Goal: Task Accomplishment & Management: Use online tool/utility

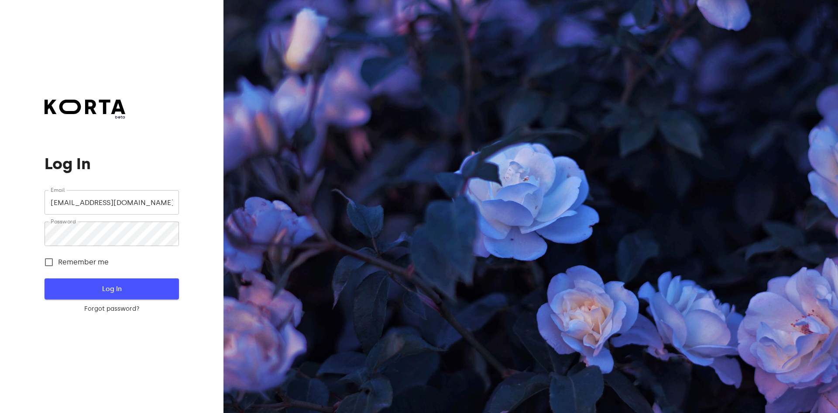
drag, startPoint x: 50, startPoint y: 266, endPoint x: 60, endPoint y: 283, distance: 20.1
click at [50, 266] on input "Remember me" at bounding box center [49, 262] width 18 height 18
checkbox input "true"
click at [72, 291] on span "Log In" at bounding box center [111, 288] width 106 height 11
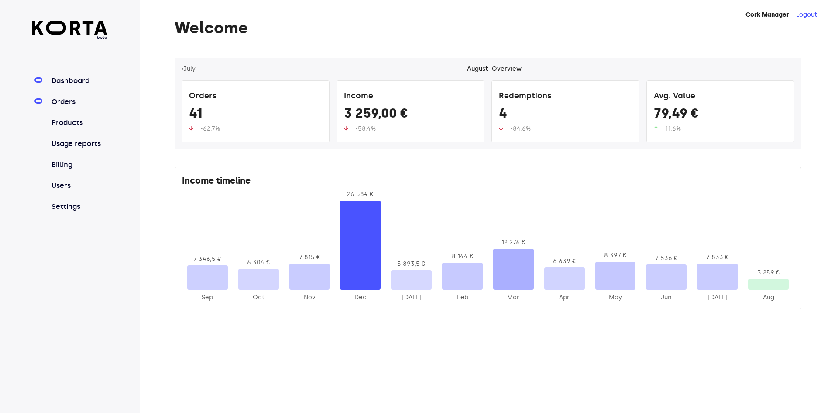
click at [55, 97] on link "Orders" at bounding box center [79, 101] width 58 height 10
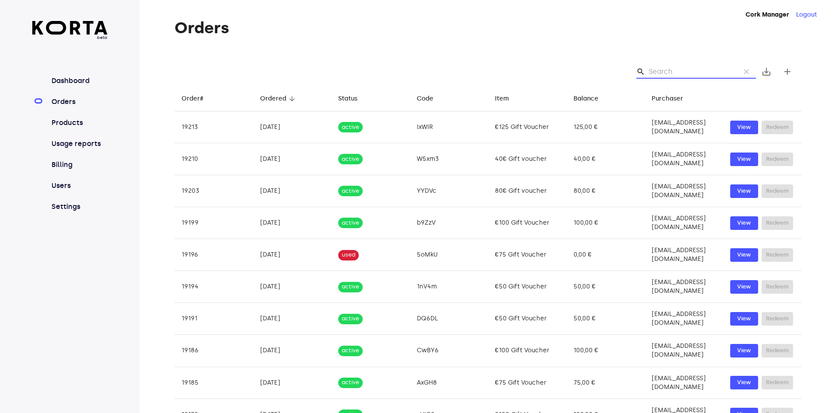
click at [701, 75] on input "Search" at bounding box center [691, 72] width 85 height 14
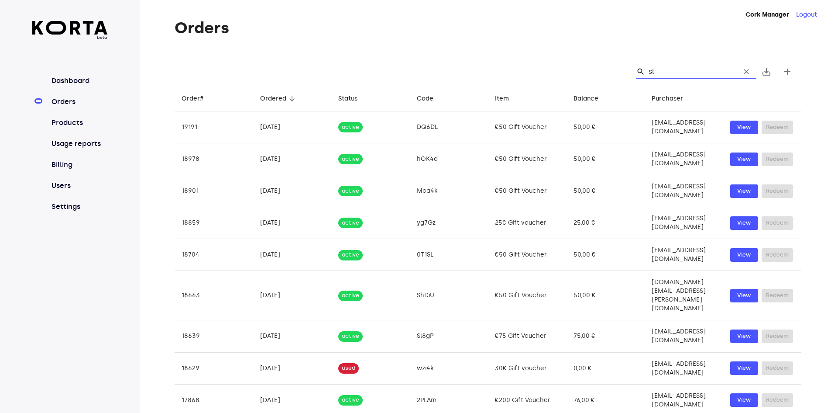
type input "s"
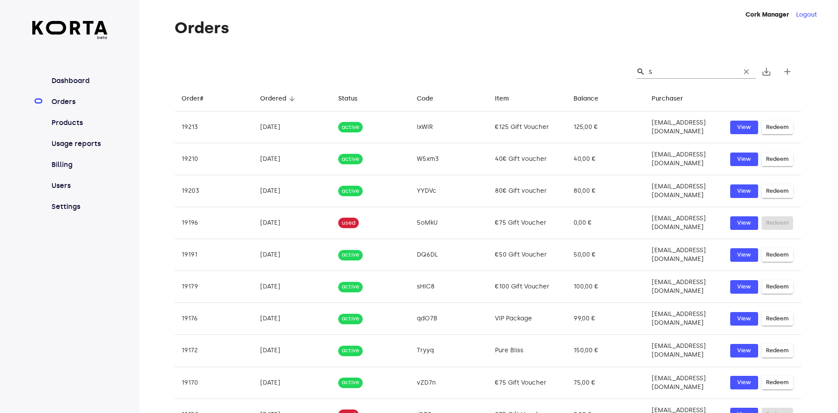
click at [688, 72] on input "s" at bounding box center [691, 72] width 85 height 14
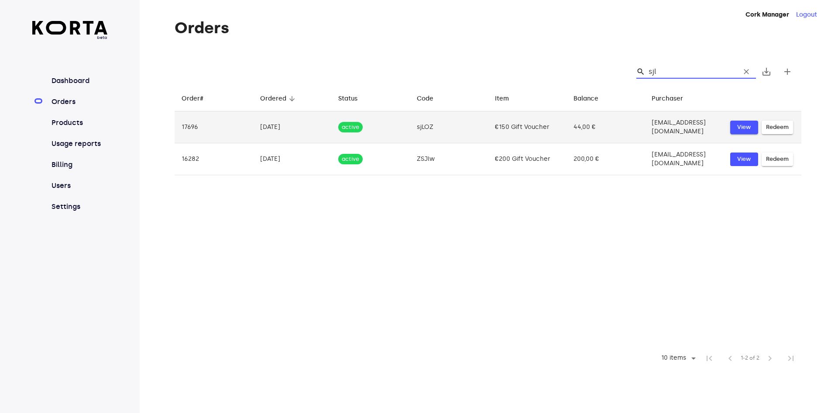
type input "sjl"
click at [737, 122] on span "View" at bounding box center [744, 127] width 19 height 10
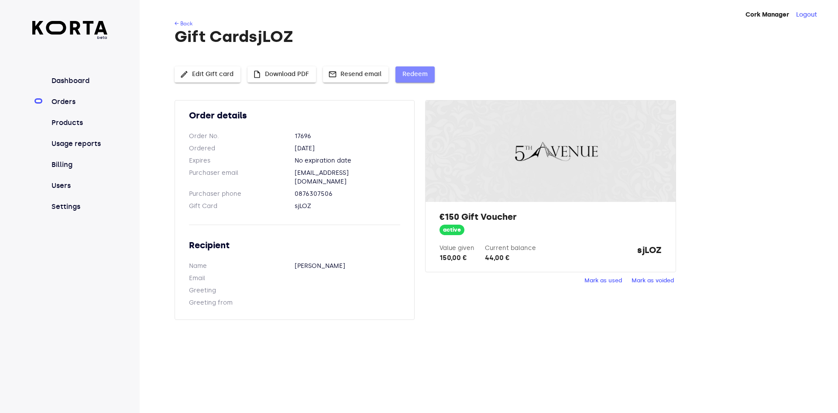
click at [404, 69] on span "Redeem" at bounding box center [415, 74] width 25 height 11
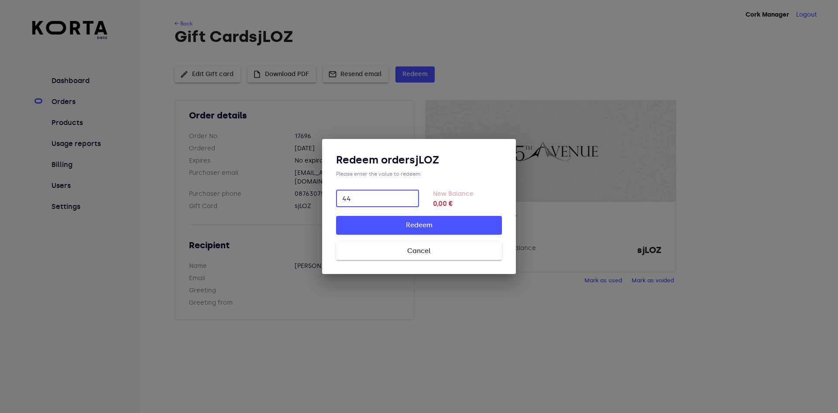
type input "44"
click at [336, 216] on button "Redeem" at bounding box center [419, 225] width 166 height 18
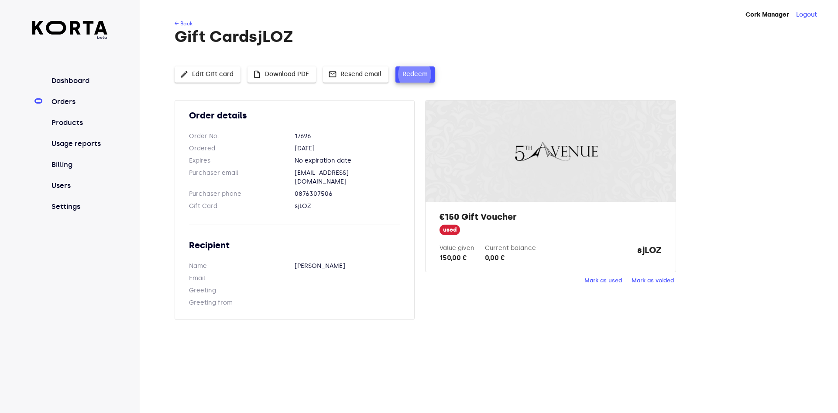
click at [92, 100] on link "Orders" at bounding box center [79, 101] width 58 height 10
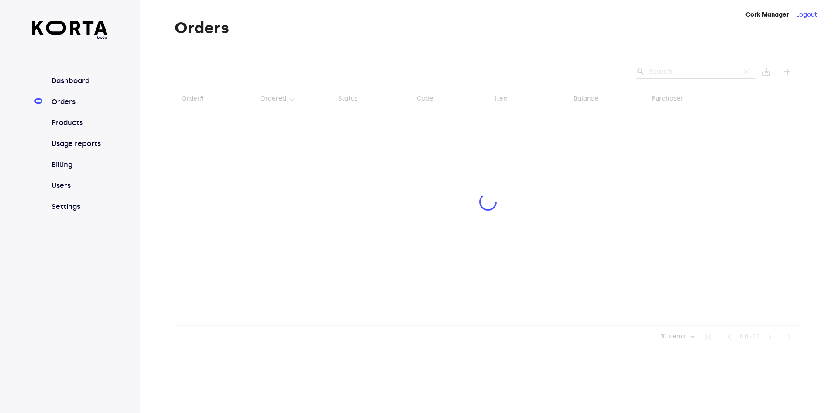
click at [694, 76] on div at bounding box center [488, 203] width 627 height 290
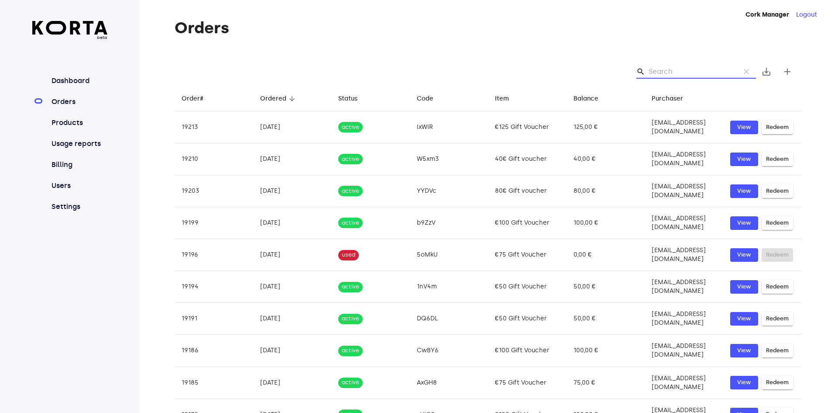
click at [660, 71] on input "Search" at bounding box center [691, 72] width 85 height 14
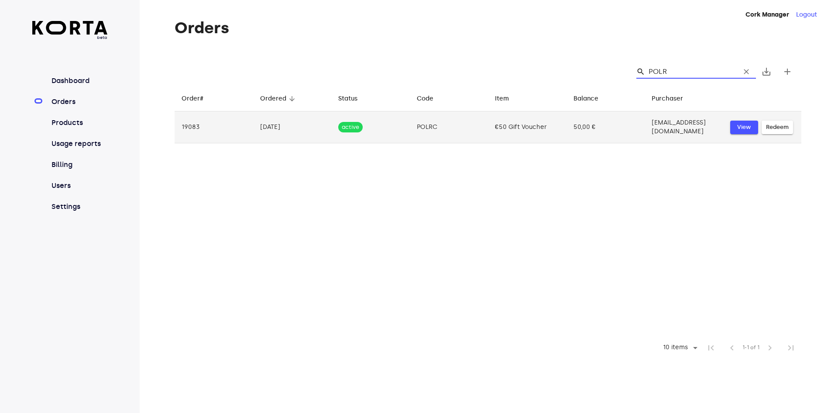
type input "POLR"
click at [748, 130] on span "View" at bounding box center [744, 127] width 19 height 10
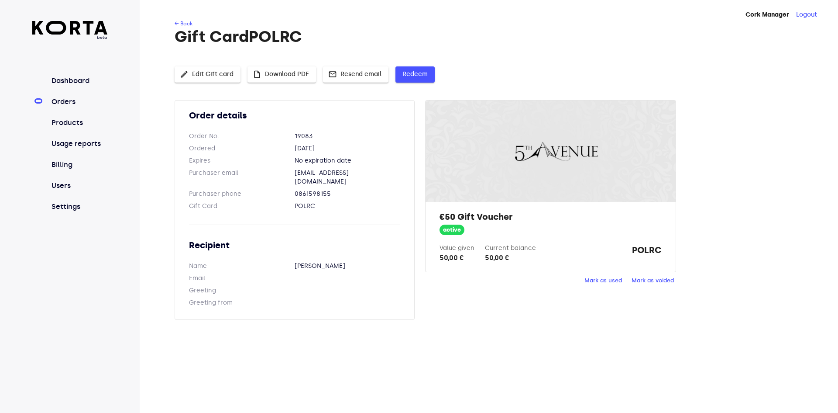
click at [423, 71] on span "Redeem" at bounding box center [415, 74] width 25 height 11
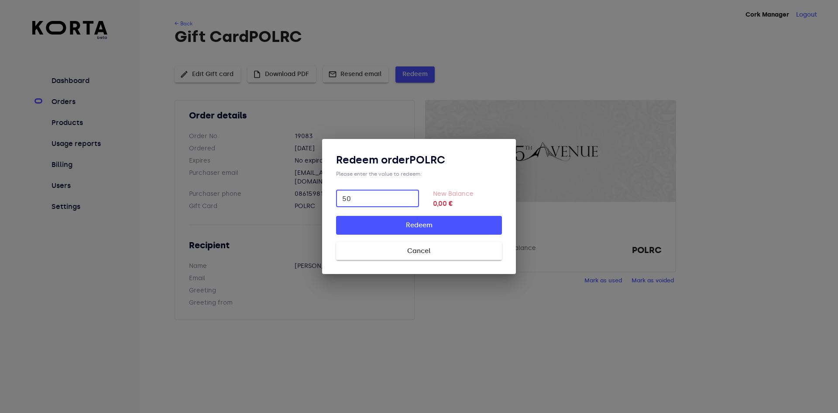
type input "50"
click at [336, 216] on button "Redeem" at bounding box center [419, 225] width 166 height 18
